Goal: Task Accomplishment & Management: Use online tool/utility

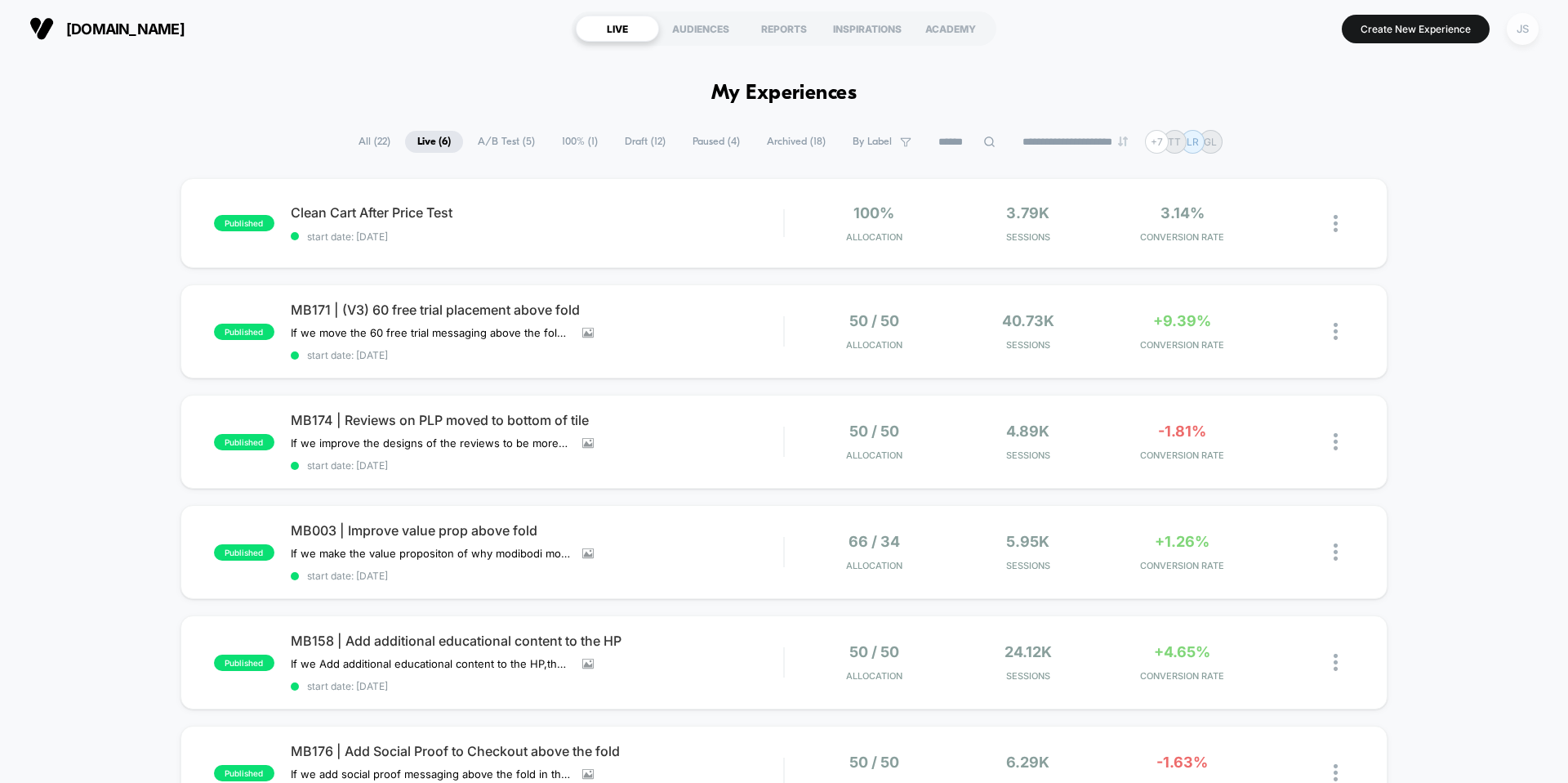
click at [1518, 32] on div "JS" at bounding box center [1522, 29] width 32 height 32
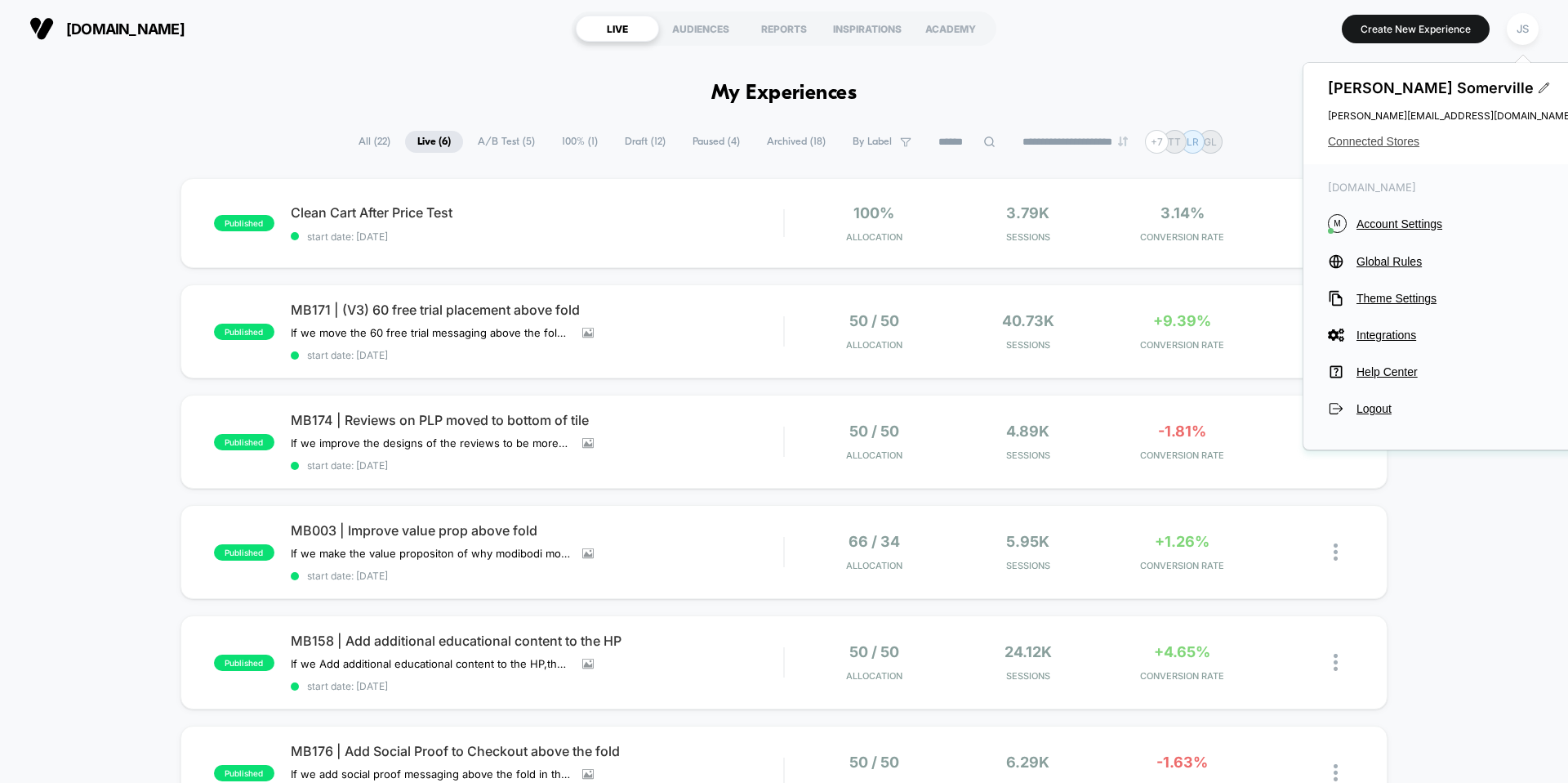
click at [1386, 139] on span "Connected Stores" at bounding box center [1450, 142] width 245 height 13
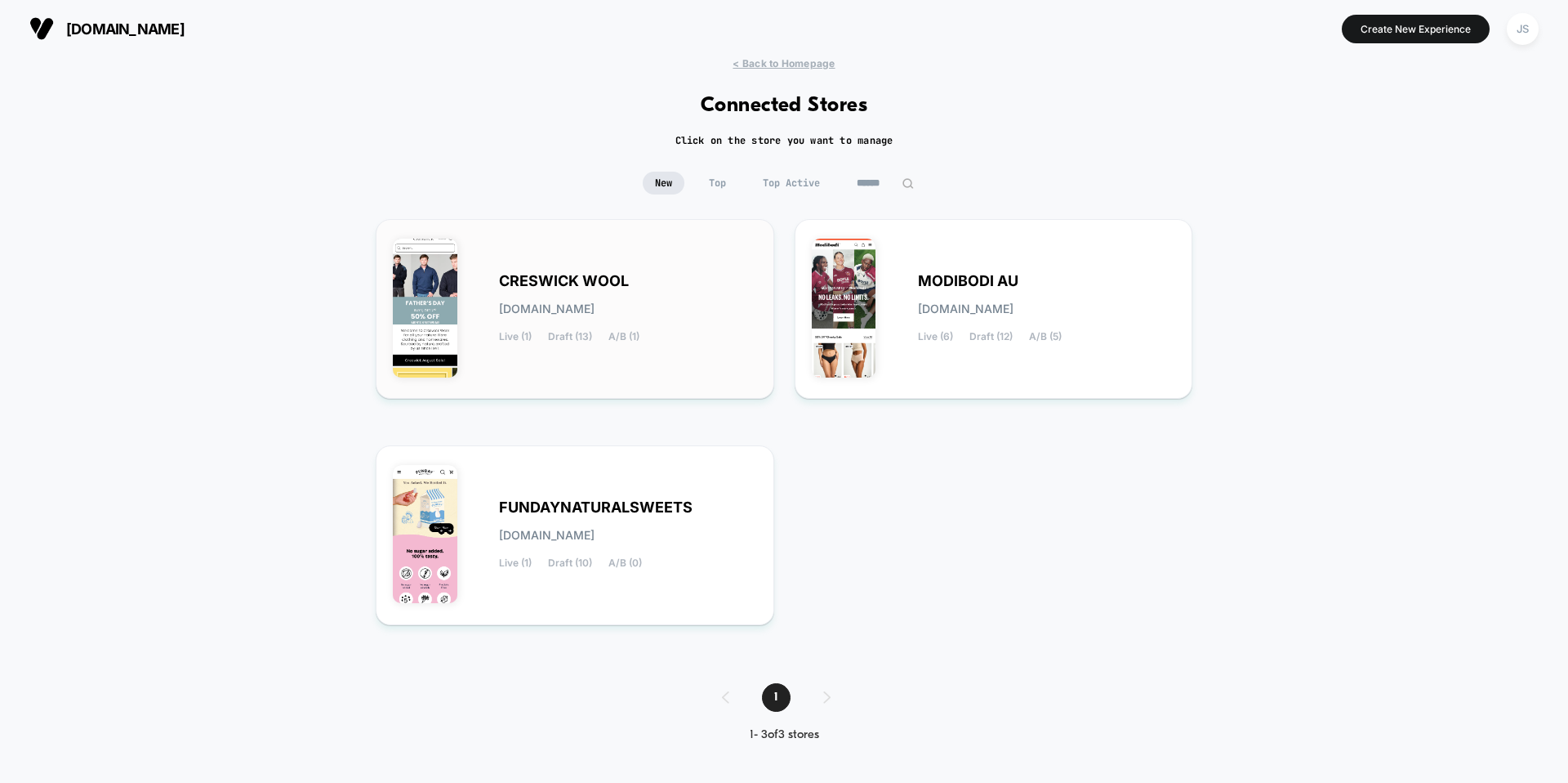
click at [626, 339] on span "A/B (1)" at bounding box center [624, 336] width 31 height 11
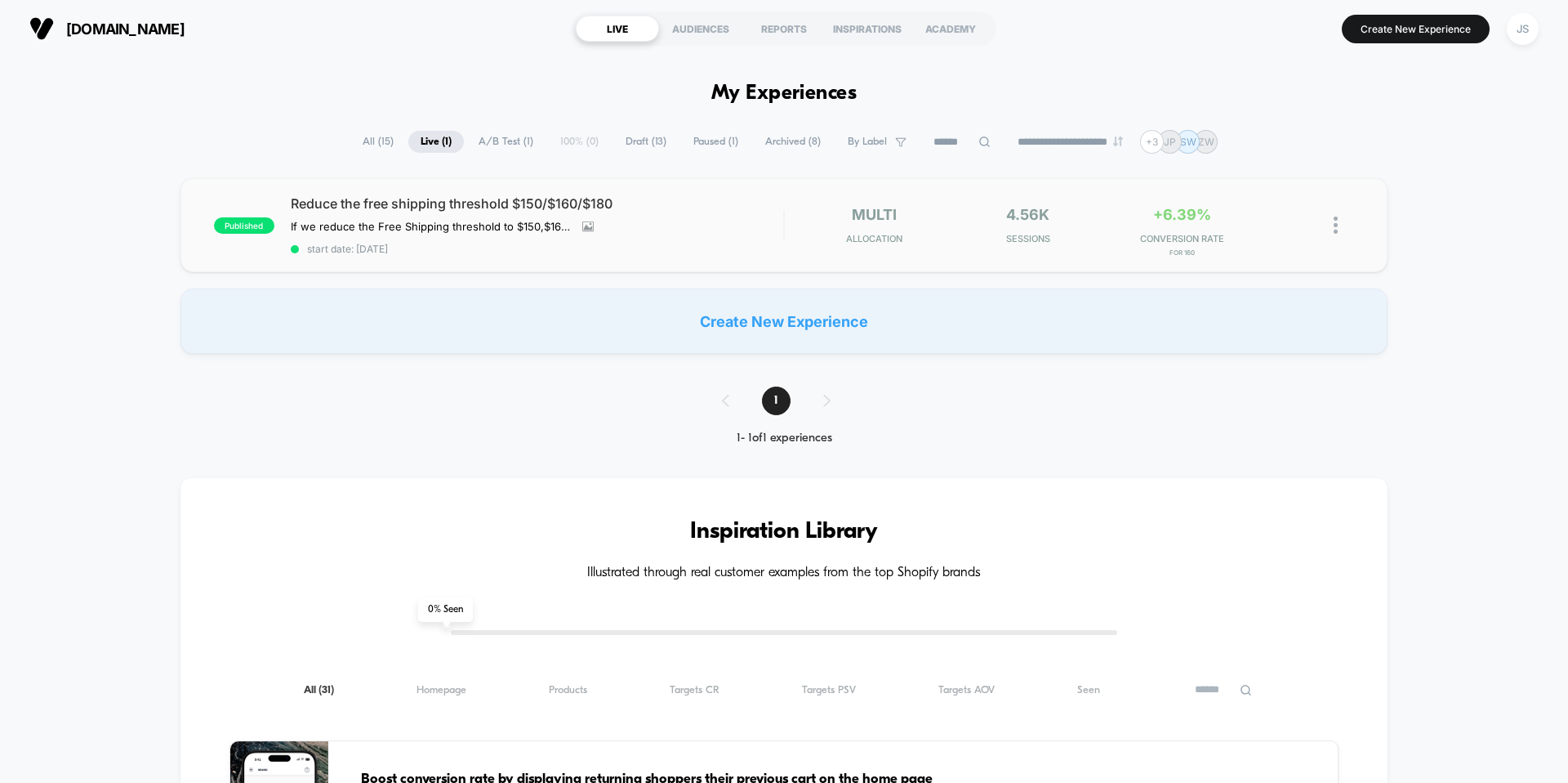
click at [406, 207] on span "Reduce the free shipping threshold $150/$160/$180" at bounding box center [537, 202] width 492 height 16
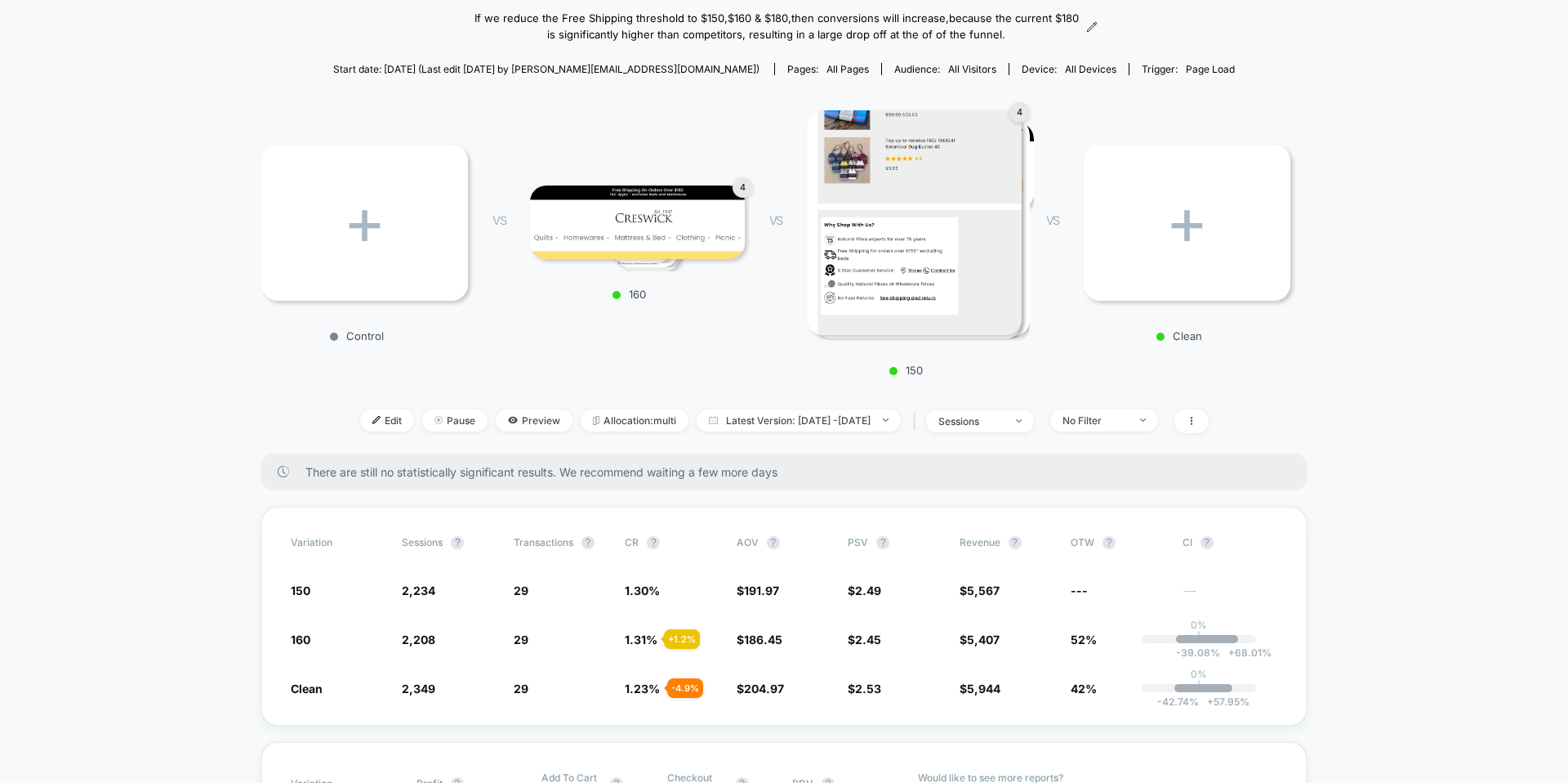
scroll to position [164, 0]
